Goal: Complete application form: Complete application form

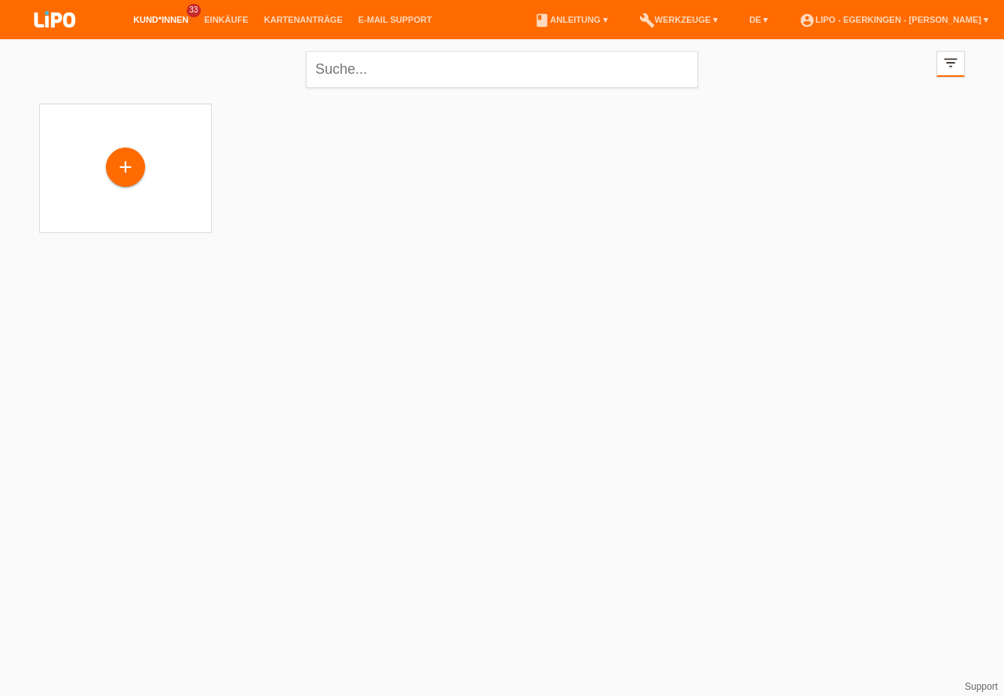
click at [130, 164] on div "+" at bounding box center [126, 167] width 38 height 27
click at [125, 162] on div "+" at bounding box center [126, 167] width 38 height 27
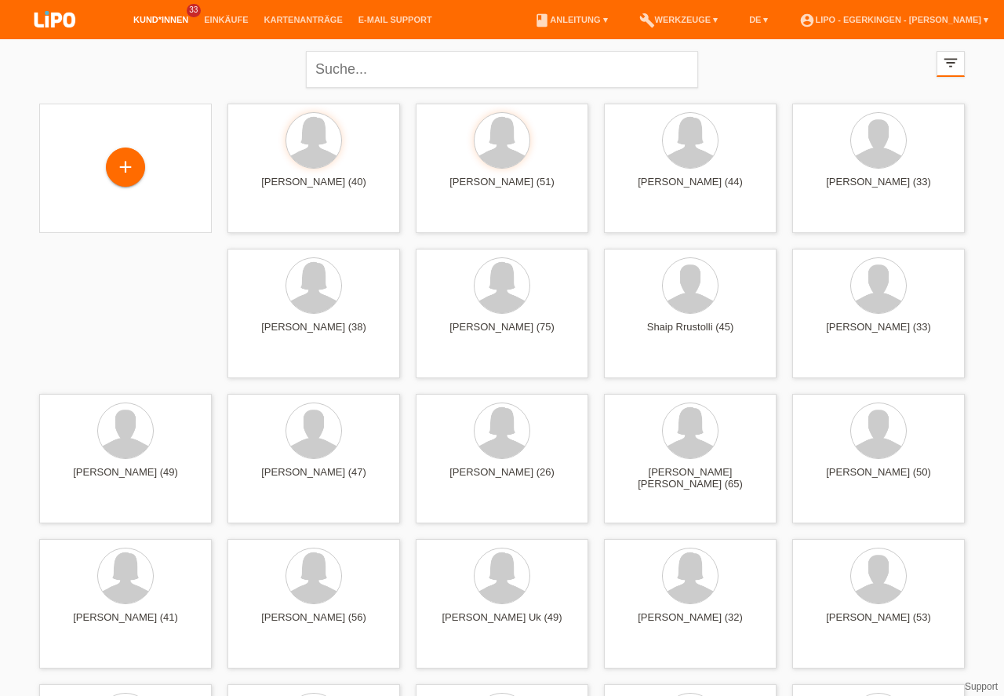
click at [114, 159] on div "+" at bounding box center [126, 167] width 38 height 27
click at [113, 167] on div "+" at bounding box center [126, 167] width 38 height 27
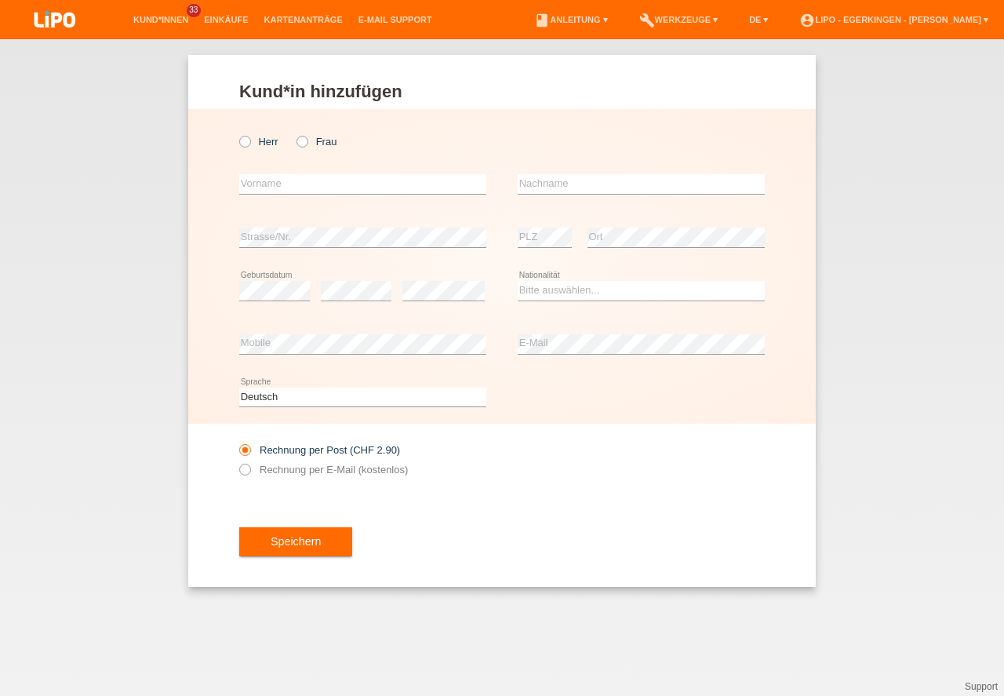
click at [237, 133] on icon at bounding box center [237, 133] width 0 height 0
click at [242, 140] on input "Herr" at bounding box center [244, 141] width 10 height 10
radio input "true"
click at [267, 180] on input "text" at bounding box center [362, 184] width 247 height 20
type input "FENE"
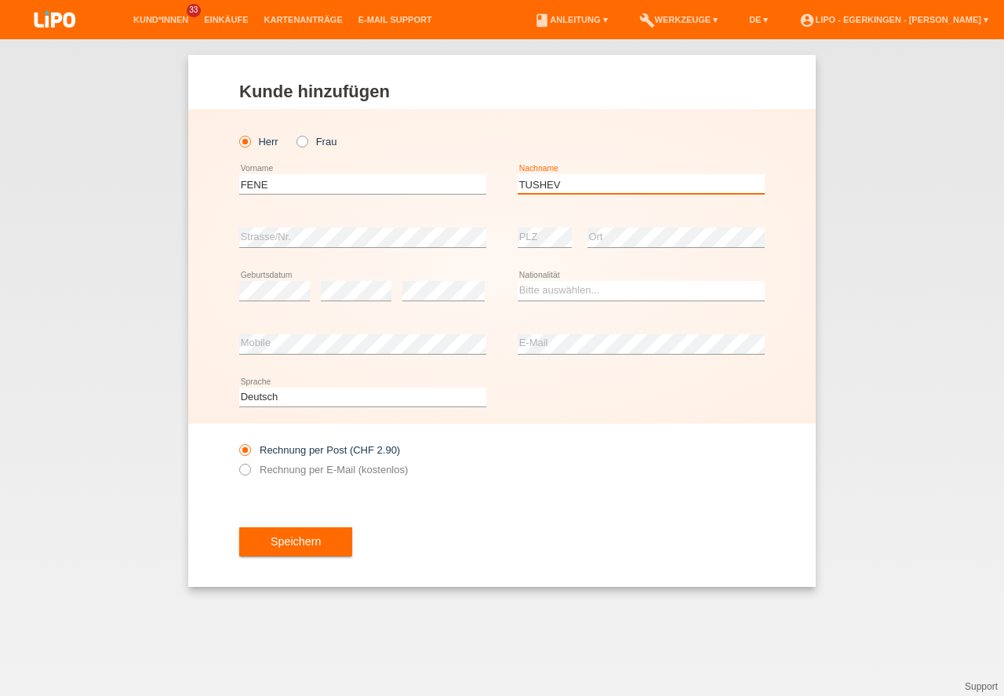
type input "TUSHEV"
click at [362, 225] on div "error Strasse/Nr." at bounding box center [362, 237] width 247 height 53
click at [362, 304] on div "error" at bounding box center [356, 290] width 71 height 53
click at [582, 295] on select "Bitte auswählen... Schweiz Deutschland Liechtenstein Österreich ------------ Af…" at bounding box center [641, 290] width 247 height 19
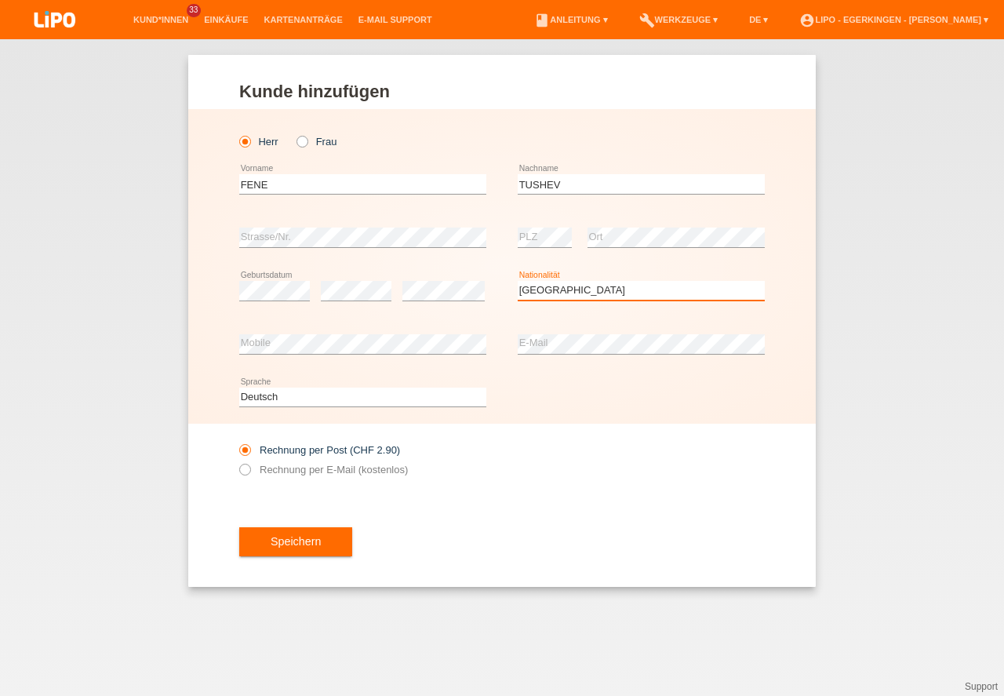
select select "BG"
click at [0, 0] on option "Bulgarien" at bounding box center [0, 0] width 0 height 0
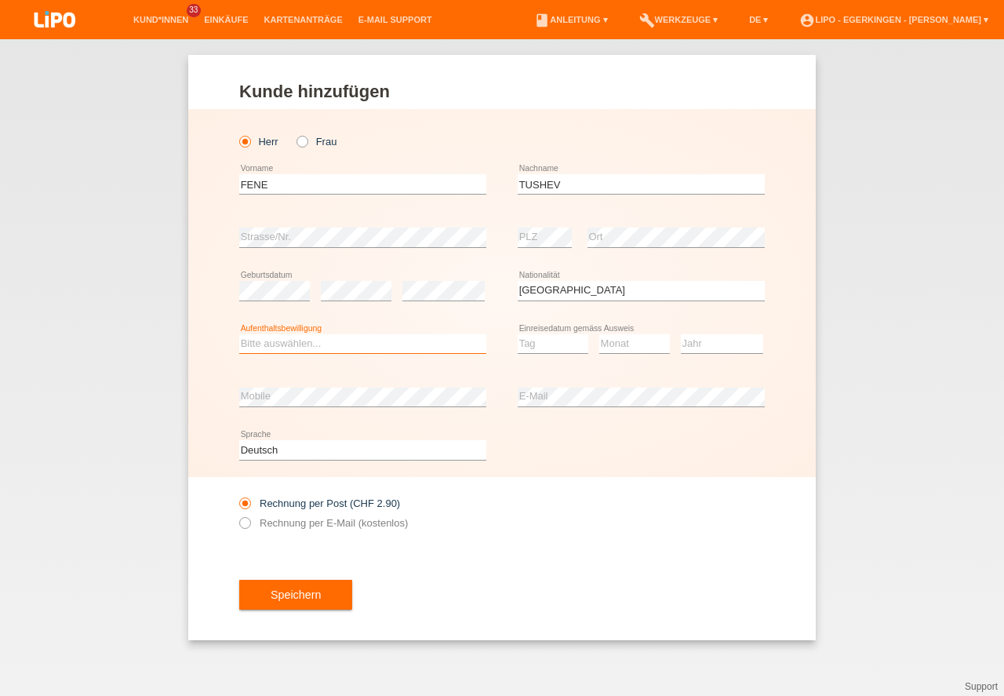
click at [344, 337] on select "Bitte auswählen... C B B - Flüchtlingsstatus Andere" at bounding box center [362, 343] width 247 height 19
select select "B"
click at [0, 0] on option "B" at bounding box center [0, 0] width 0 height 0
click at [567, 339] on select "Tag 01 02 03 04 05 06 07 08 09 10 11" at bounding box center [553, 343] width 71 height 19
select select "01"
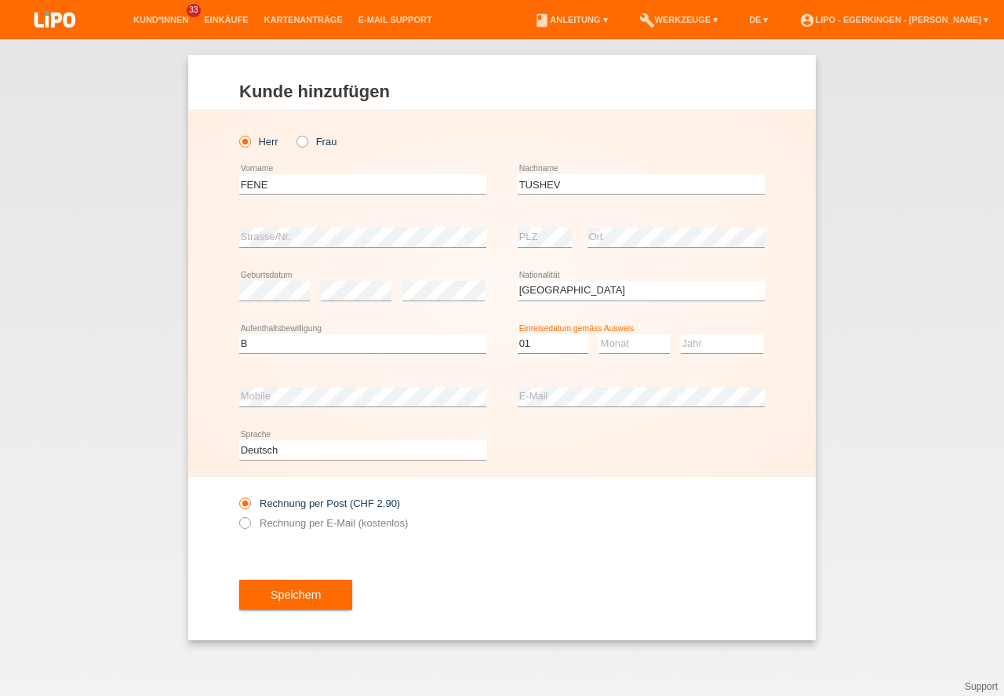
click at [0, 0] on option "01" at bounding box center [0, 0] width 0 height 0
click at [641, 339] on select "Monat 01 02 03 04 05 06 07 08 09 10 11" at bounding box center [635, 343] width 71 height 19
select select "04"
click at [0, 0] on option "04" at bounding box center [0, 0] width 0 height 0
click at [698, 355] on div "Jahr 2025 2024 2023 2022 2021 2020 2019 2018 2017" at bounding box center [722, 344] width 82 height 53
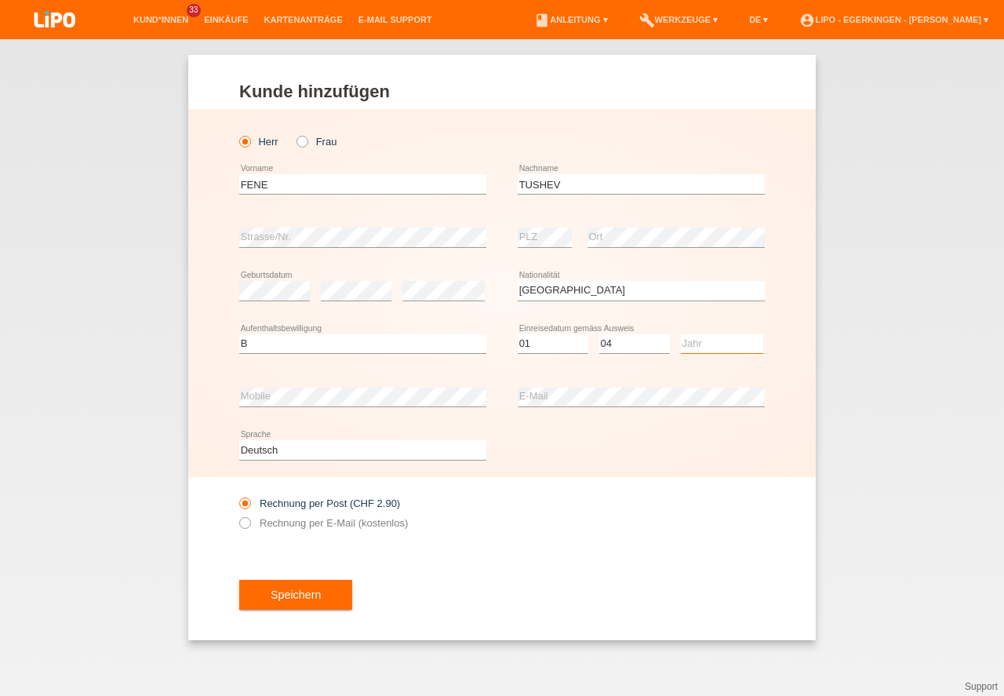
click at [698, 345] on select "Jahr 2025 2024 2023 2022 2021 2020 2019 2018 2017 2016 2015 2014 2013 2012 2011…" at bounding box center [722, 343] width 82 height 19
select select "2022"
click at [0, 0] on option "2022" at bounding box center [0, 0] width 0 height 0
click at [582, 413] on div "error E-Mail" at bounding box center [641, 396] width 247 height 53
click at [337, 523] on label "Rechnung per E-Mail (kostenlos)" at bounding box center [323, 523] width 169 height 12
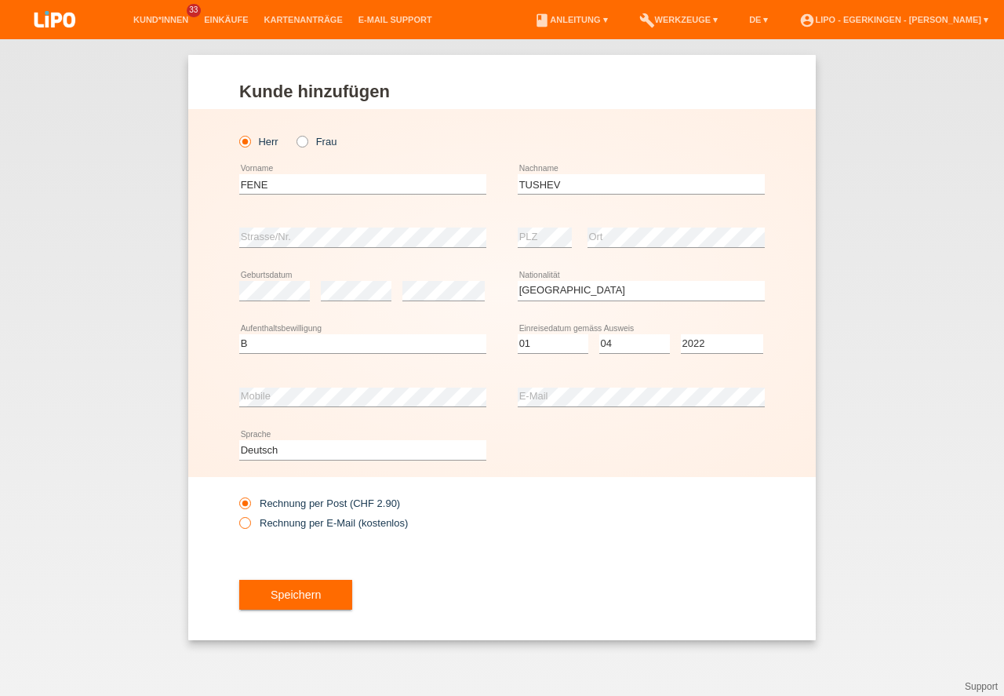
click at [250, 523] on input "Rechnung per E-Mail (kostenlos)" at bounding box center [244, 527] width 10 height 20
radio input "true"
drag, startPoint x: 312, startPoint y: 589, endPoint x: 352, endPoint y: 615, distance: 48.1
click at [313, 589] on button "Speichern" at bounding box center [295, 595] width 113 height 30
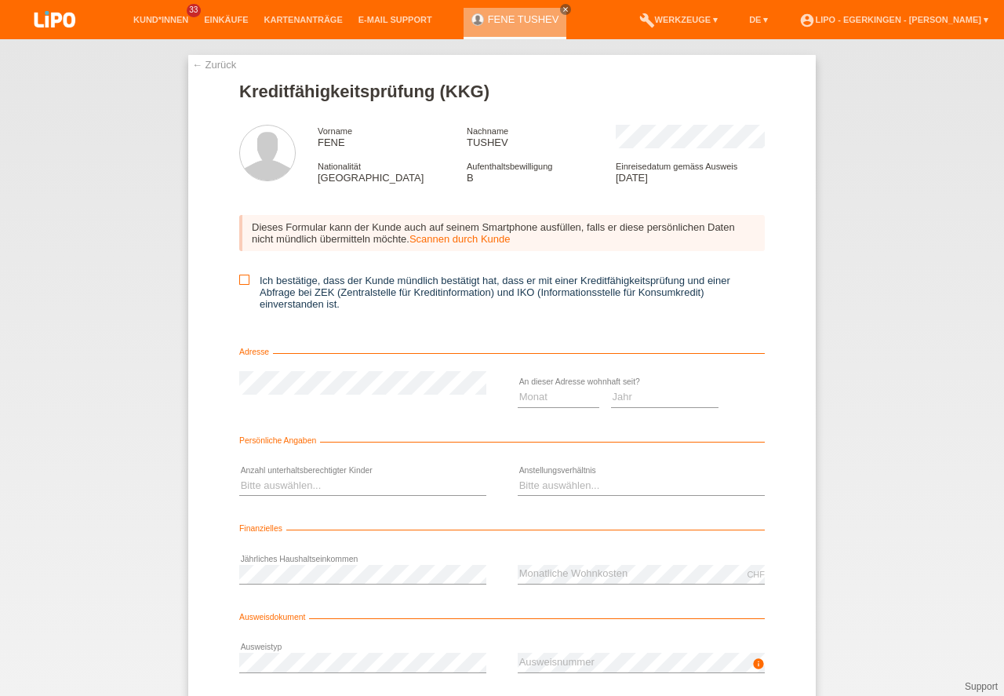
click at [241, 283] on icon at bounding box center [244, 280] width 10 height 10
click at [241, 283] on input "Ich bestätige, dass der Kunde mündlich bestätigt hat, dass er mit einer Kreditf…" at bounding box center [244, 280] width 10 height 10
checkbox input "true"
click at [549, 400] on select "Monat 01 02 03 04 05 06 07 08 09 10" at bounding box center [559, 397] width 82 height 19
click at [637, 398] on select "Jahr 2025 2024 2023 2022 2021 2020 2019 2018 2017 2016 2015 2014 2013 2012 2011…" at bounding box center [665, 397] width 108 height 19
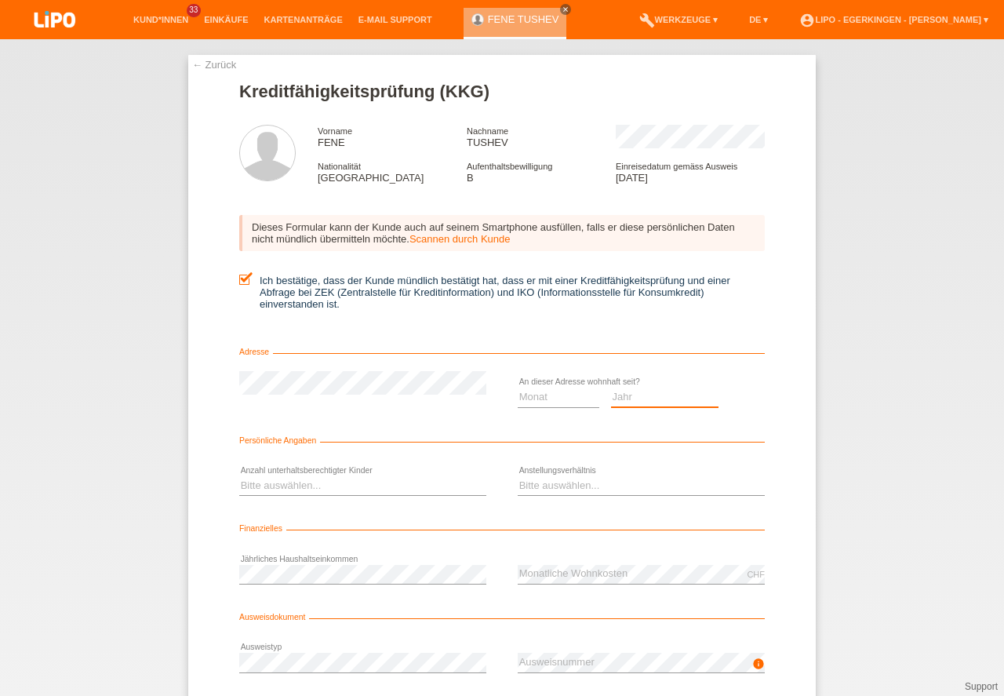
click at [637, 398] on select "Jahr 2025 2024 2023 2022 2021 2020 2019 2018 2017 2016 2015 2014 2013 2012 2011…" at bounding box center [665, 397] width 108 height 19
select select "2024"
click at [0, 0] on option "2024" at bounding box center [0, 0] width 0 height 0
click at [565, 401] on select "Monat 01 02 03 04 05 06 07 08 09 10" at bounding box center [559, 397] width 82 height 19
select select "06"
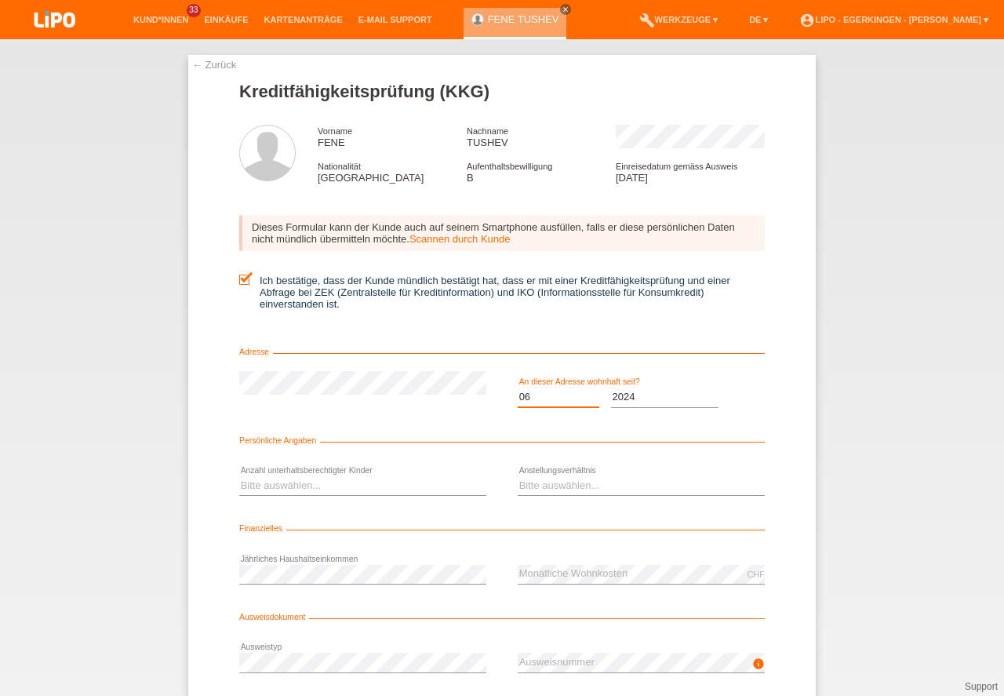
click at [0, 0] on option "06" at bounding box center [0, 0] width 0 height 0
click at [367, 486] on select "Bitte auswählen... 0 1 2 3 4 5 6 7 8 9" at bounding box center [362, 485] width 247 height 19
select select "2"
click at [0, 0] on option "2" at bounding box center [0, 0] width 0 height 0
click at [569, 486] on select "Bitte auswählen... Unbefristet Befristet Lehrling/Student Pensioniert Nicht arb…" at bounding box center [641, 485] width 247 height 19
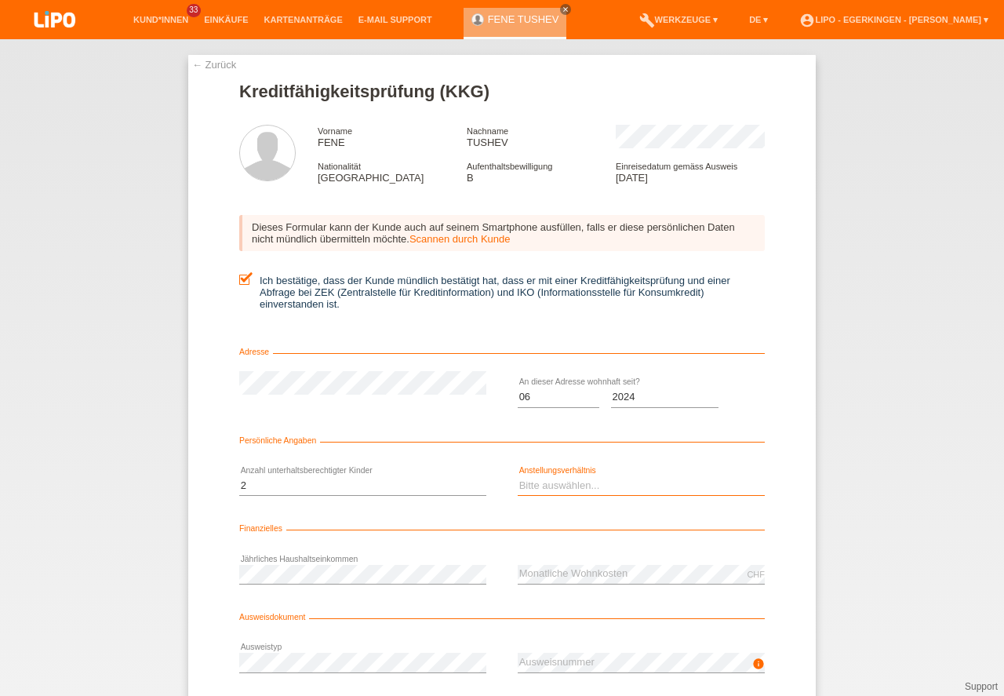
select select "UNLIMITED"
click at [0, 0] on option "Unbefristet" at bounding box center [0, 0] width 0 height 0
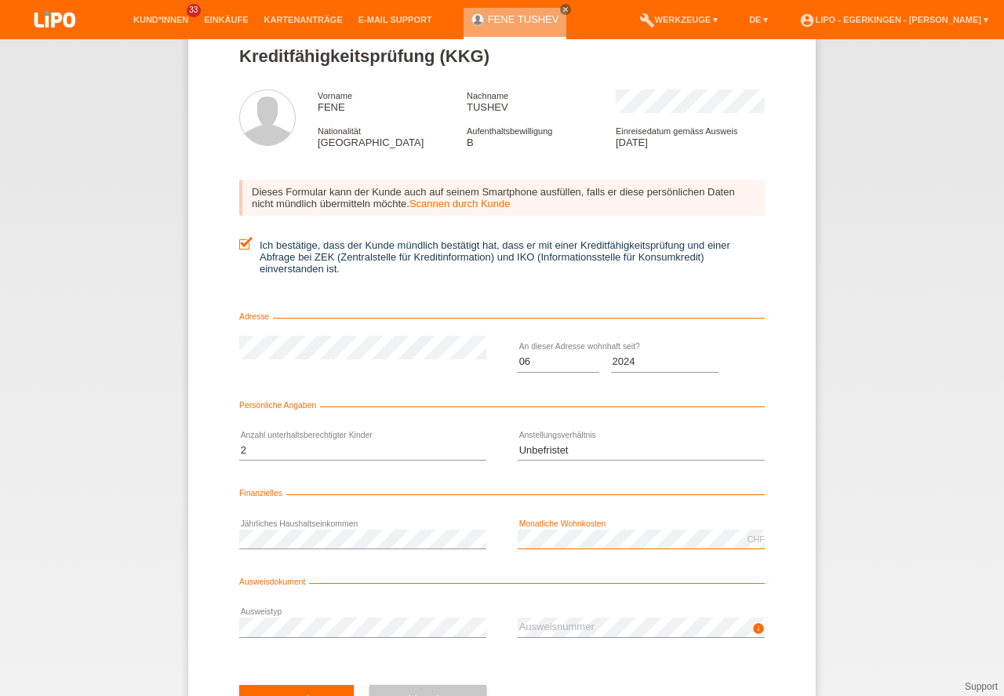
scroll to position [71, 0]
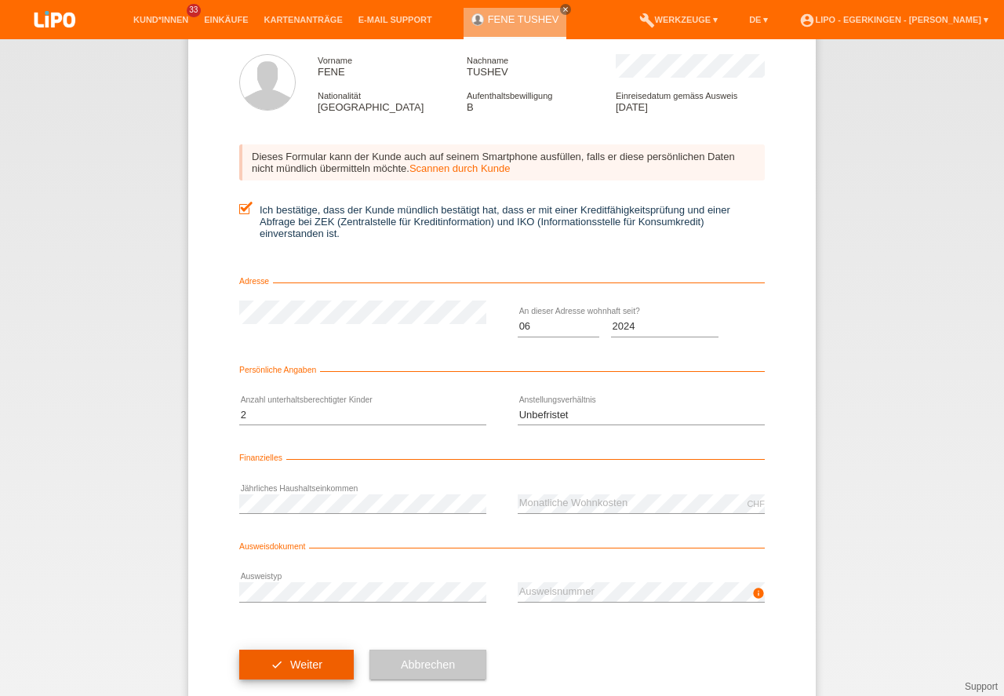
click at [319, 653] on button "check Weiter" at bounding box center [296, 665] width 115 height 30
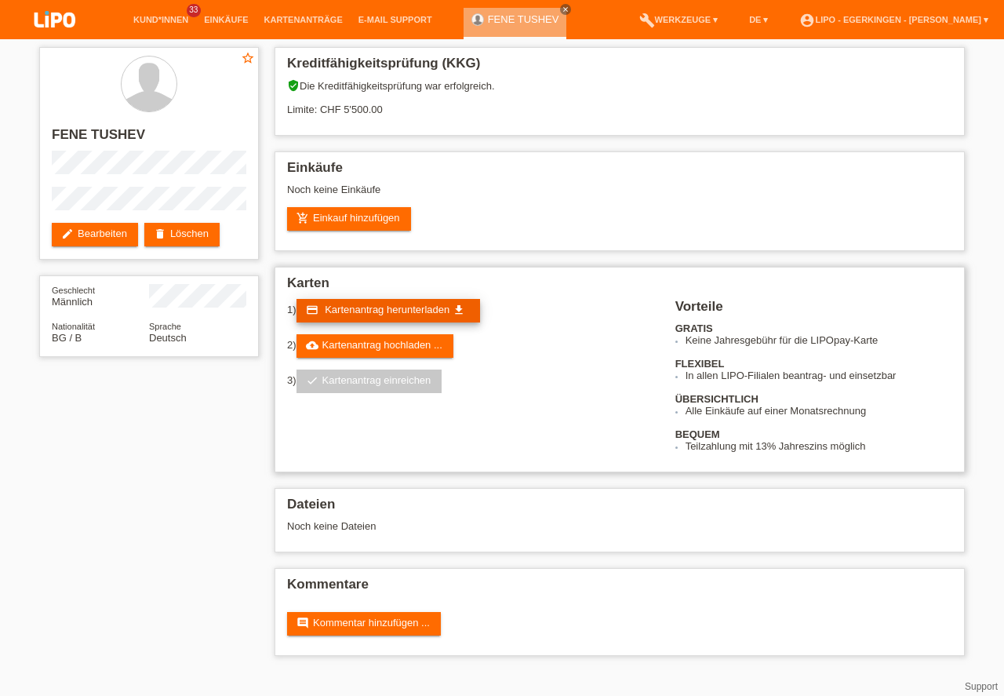
click at [404, 312] on span "Kartenantrag herunterladen" at bounding box center [387, 310] width 125 height 12
click at [662, 195] on div "Noch keine Einkäufe" at bounding box center [619, 196] width 665 height 24
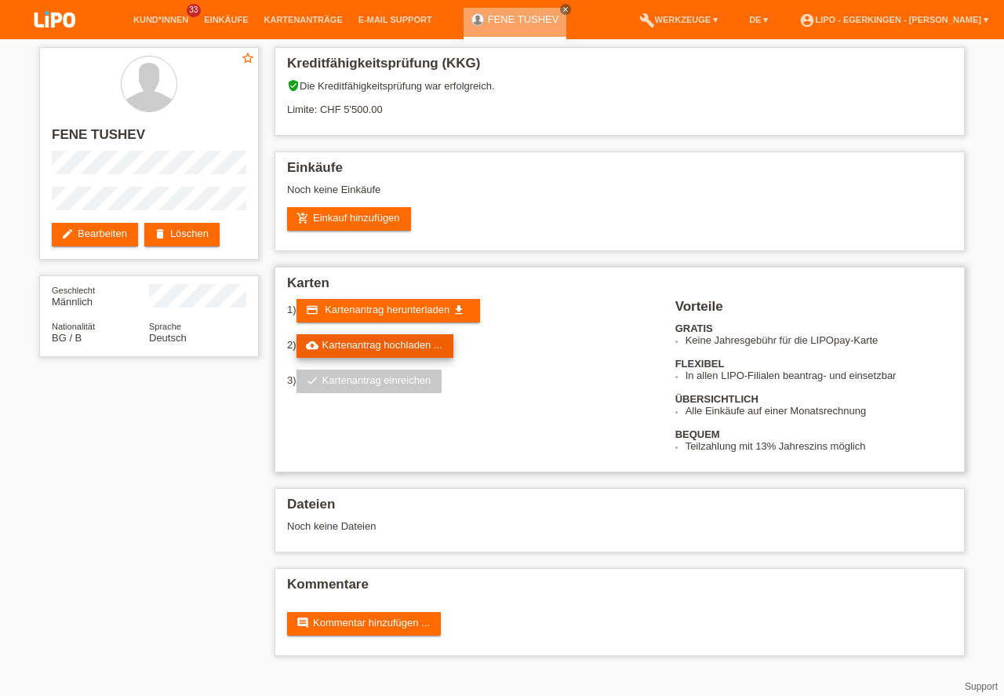
click at [387, 341] on link "cloud_upload Kartenantrag hochladen ..." at bounding box center [375, 346] width 157 height 24
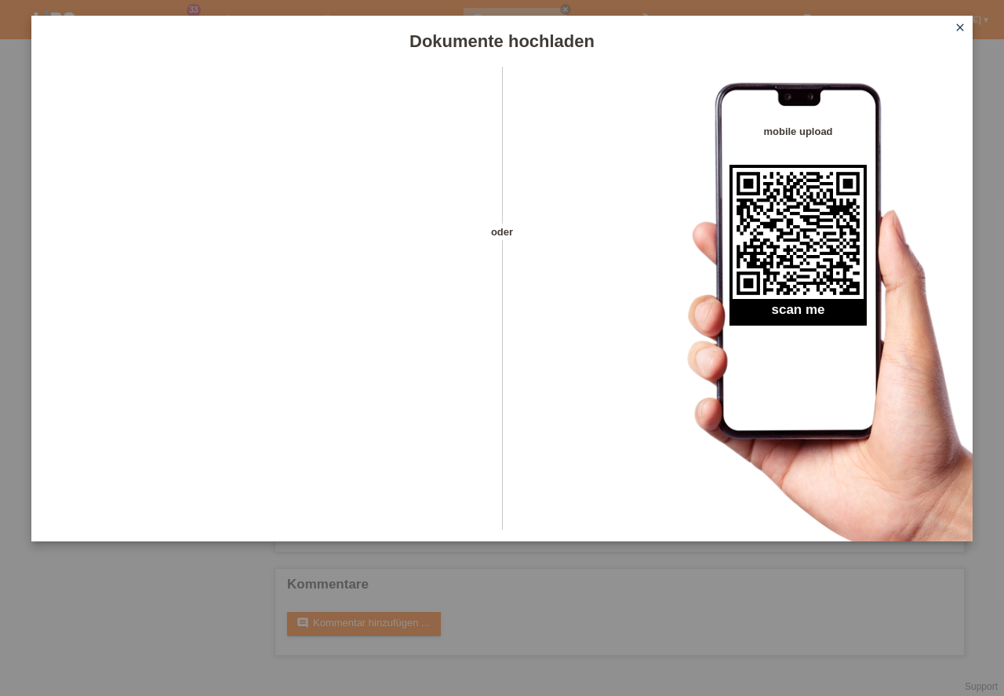
click at [128, 625] on div "Dokumente hochladen oder mobile upload scan me close" at bounding box center [502, 348] width 1004 height 696
click at [119, 665] on div "Dokumente hochladen oder mobile upload scan me close" at bounding box center [502, 348] width 1004 height 696
click at [121, 658] on div "Dokumente hochladen oder mobile upload scan me close" at bounding box center [502, 348] width 1004 height 696
click at [967, 28] on link "close" at bounding box center [960, 29] width 20 height 18
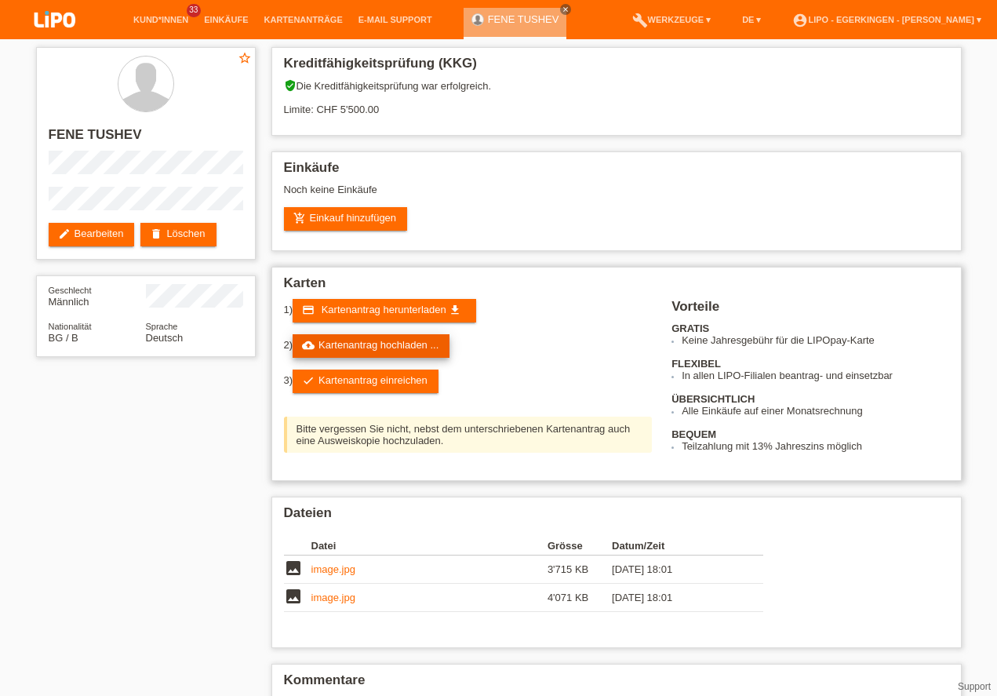
click at [344, 344] on link "cloud_upload Kartenantrag hochladen ..." at bounding box center [371, 346] width 157 height 24
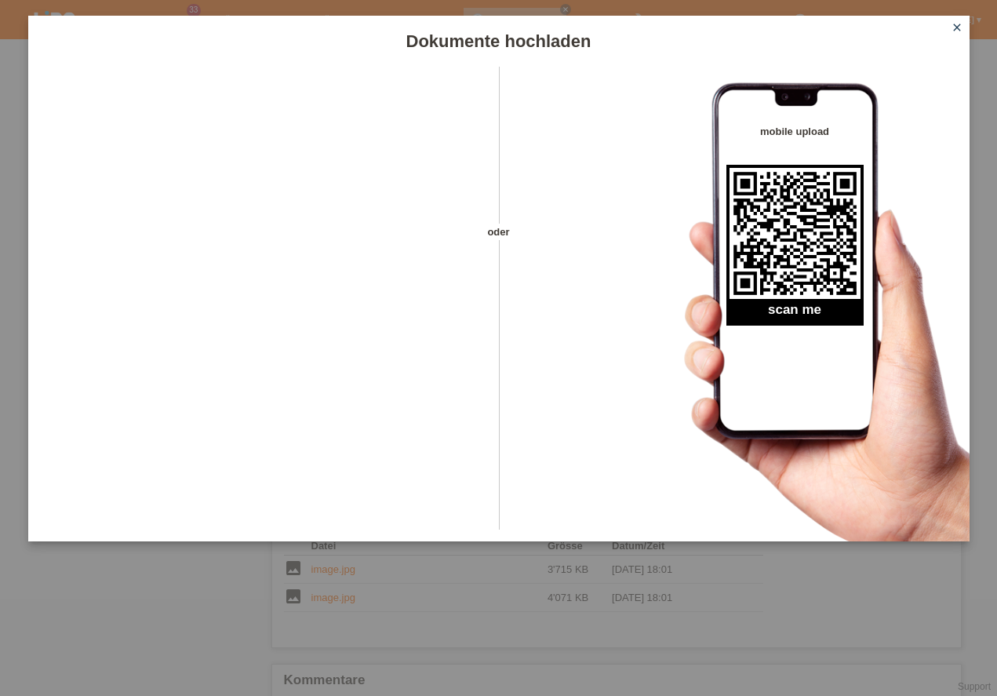
click at [126, 663] on div "Dokumente hochladen oder mobile upload scan me close" at bounding box center [498, 348] width 997 height 696
click at [957, 25] on icon "close" at bounding box center [957, 27] width 13 height 13
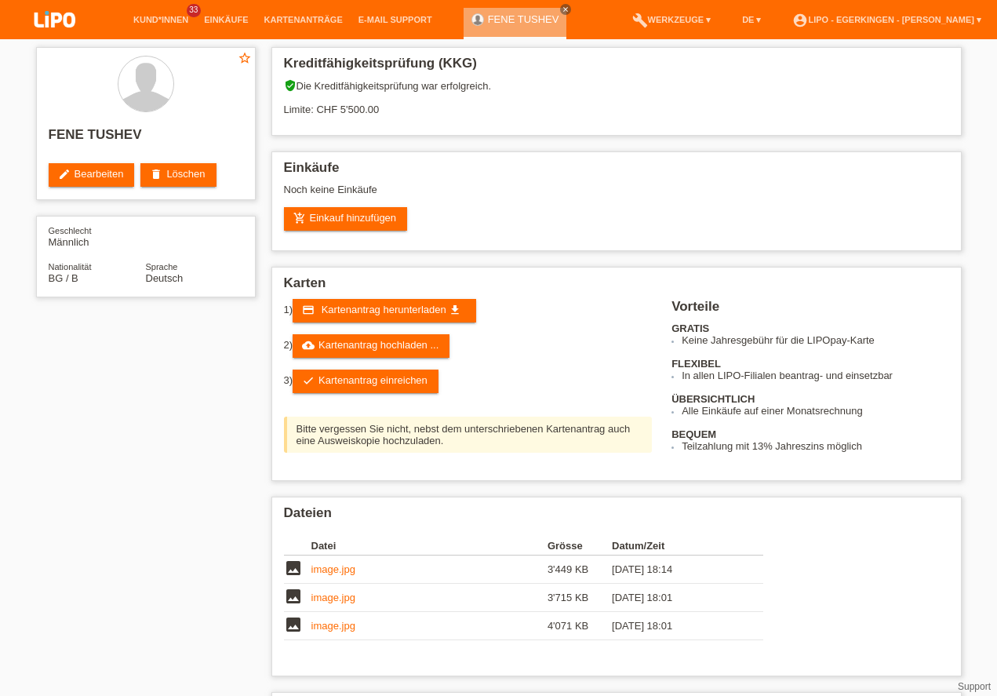
click at [350, 383] on link "check Kartenantrag einreichen" at bounding box center [366, 382] width 146 height 24
